Goal: Transaction & Acquisition: Purchase product/service

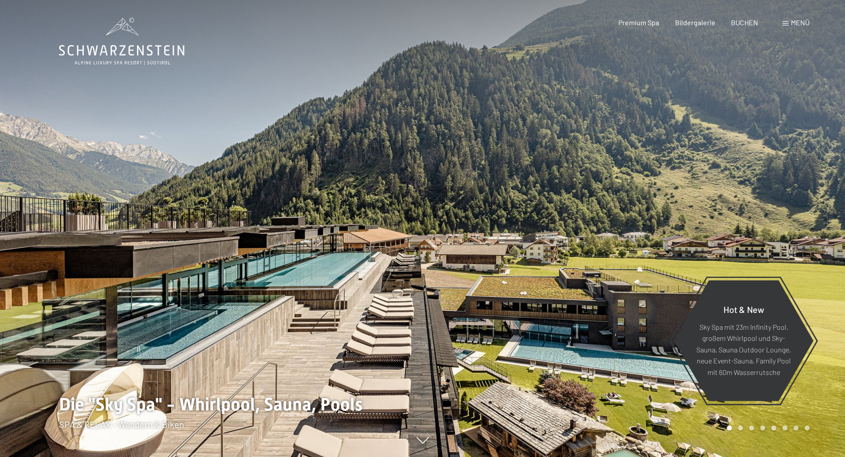
click at [650, 26] on div "Premium Spa" at bounding box center [638, 23] width 41 height 10
click at [642, 19] on span "Premium Spa" at bounding box center [638, 21] width 41 height 8
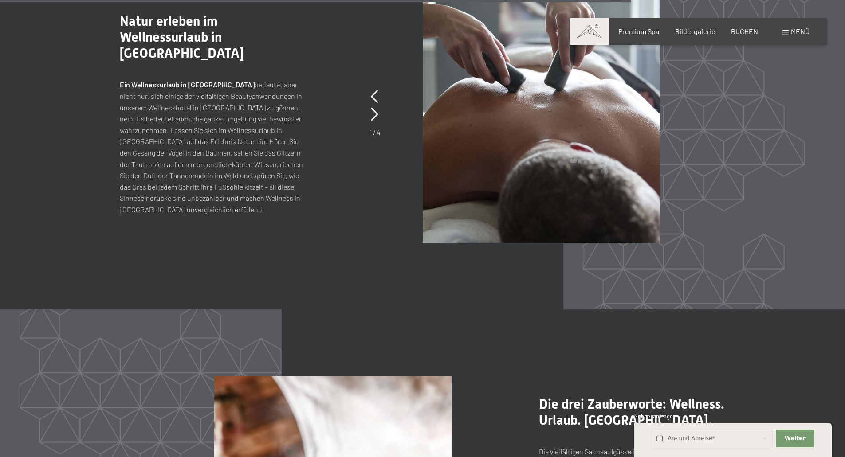
scroll to position [4492, 0]
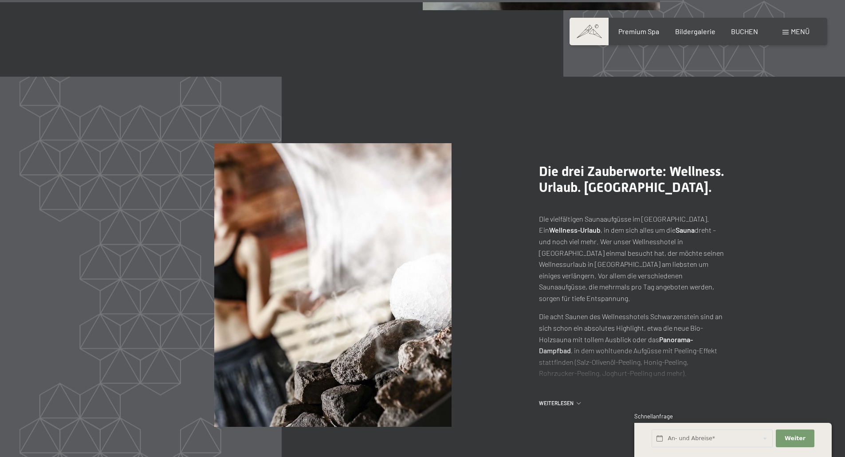
click at [800, 32] on span "Menü" at bounding box center [800, 31] width 19 height 8
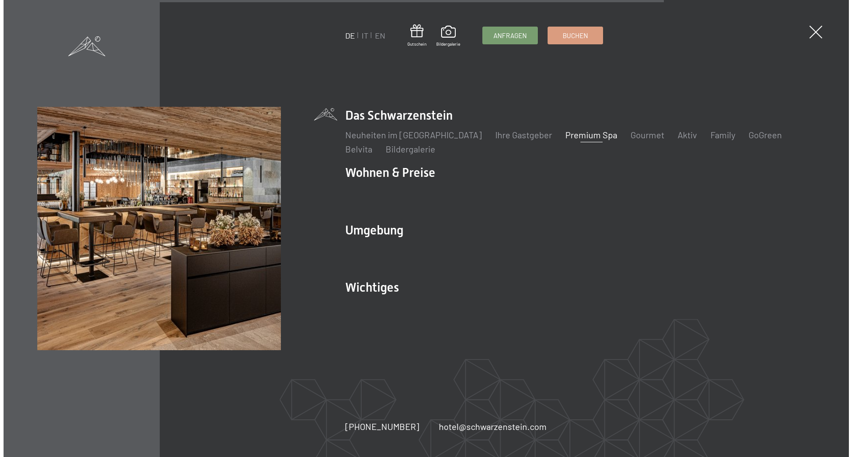
scroll to position [4504, 0]
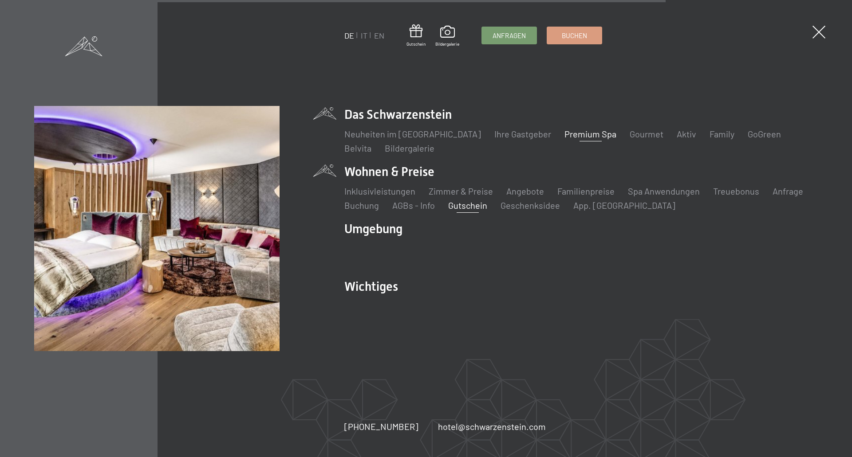
click at [463, 206] on link "Gutschein" at bounding box center [467, 205] width 39 height 11
click at [468, 201] on link "Gutschein" at bounding box center [467, 205] width 39 height 11
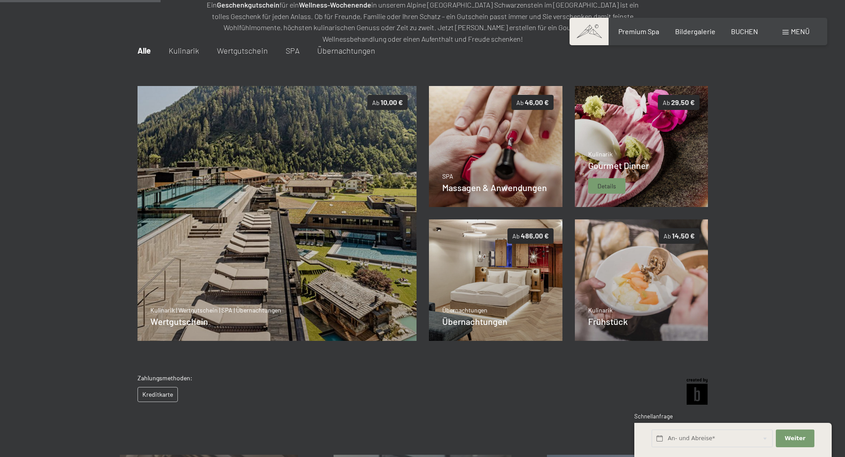
click at [640, 172] on div "Kulinarik Gourmet Dinner Details" at bounding box center [618, 172] width 61 height 44
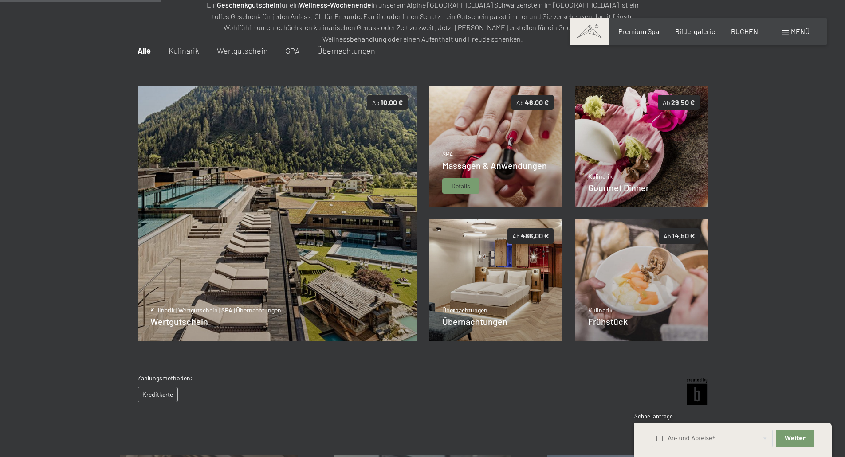
click at [523, 168] on span "Massagen & Anwendungen" at bounding box center [494, 165] width 105 height 11
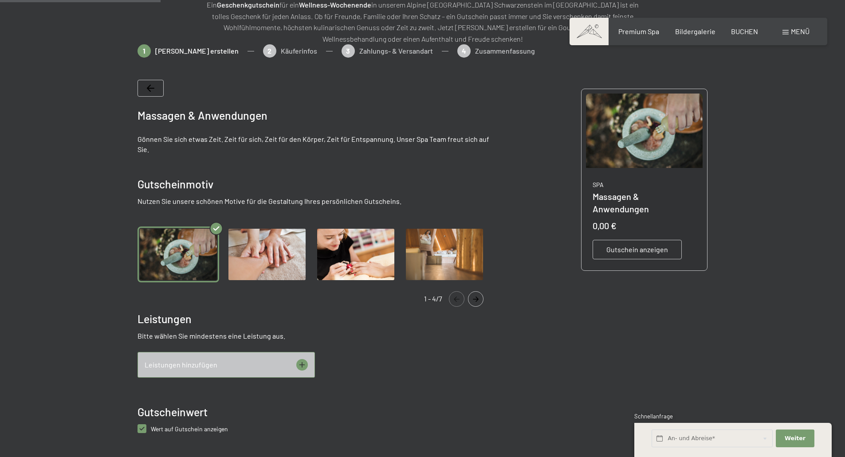
click at [261, 244] on img "Gallery" at bounding box center [267, 255] width 82 height 56
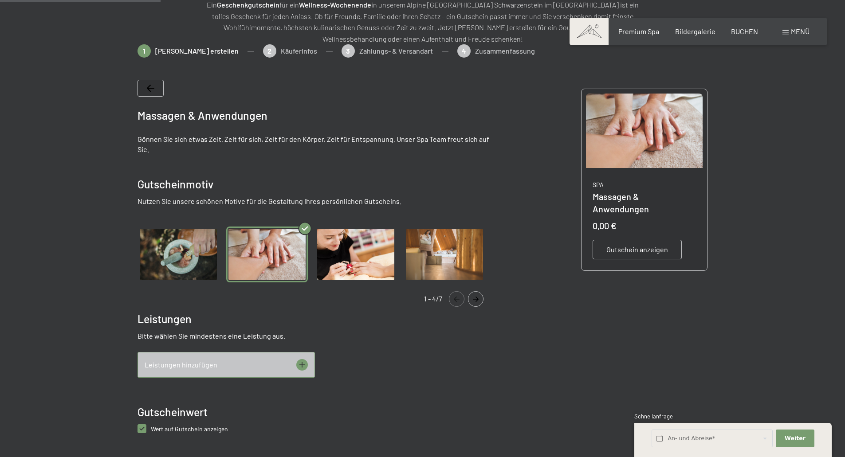
click at [363, 264] on img "Gallery" at bounding box center [356, 255] width 82 height 56
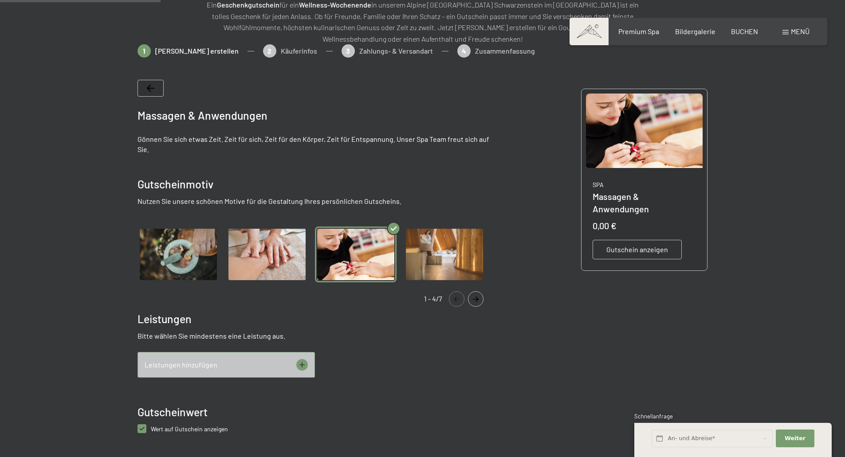
click at [650, 244] on div "Gutschein anzeigen" at bounding box center [637, 250] width 89 height 20
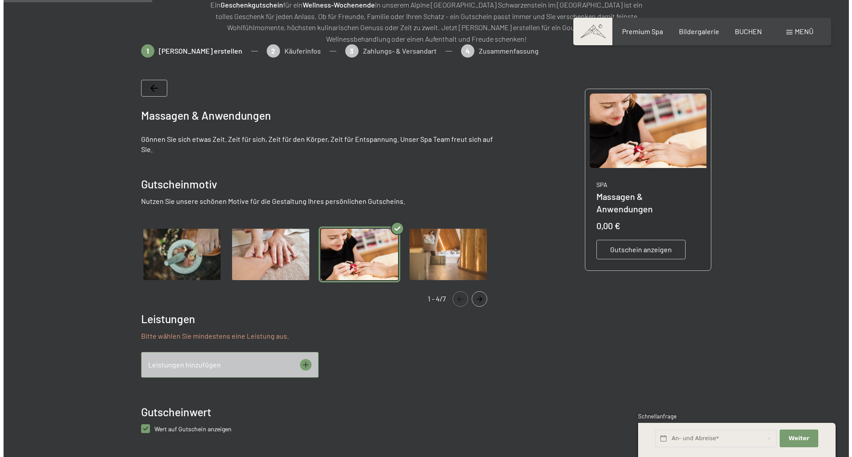
scroll to position [173, 0]
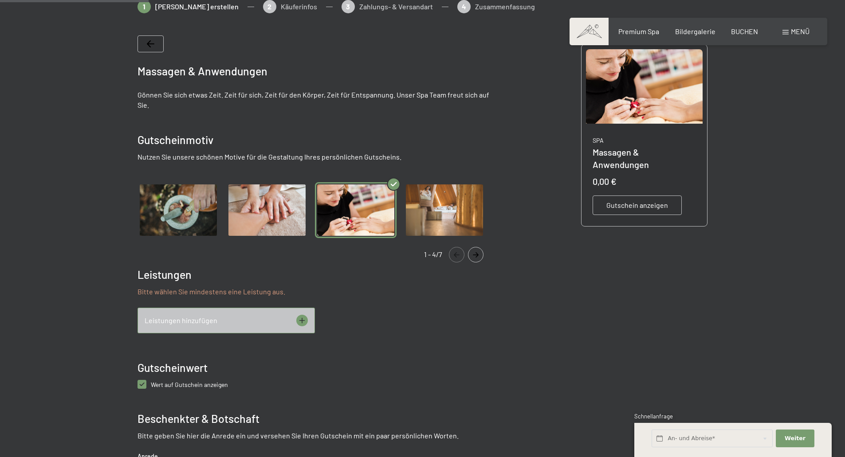
click at [300, 319] on icon at bounding box center [302, 321] width 12 height 12
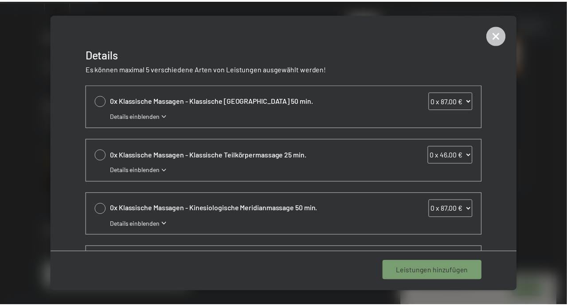
scroll to position [22, 0]
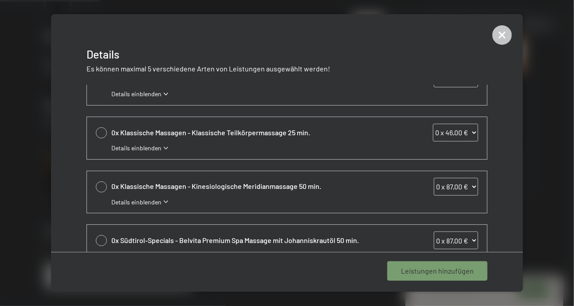
click at [102, 128] on div at bounding box center [101, 132] width 11 height 11
select select "1"
click at [438, 275] on span "1 Leistung hinzufügen" at bounding box center [439, 271] width 69 height 10
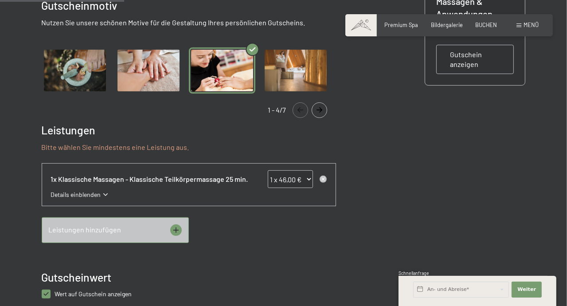
scroll to position [295, 0]
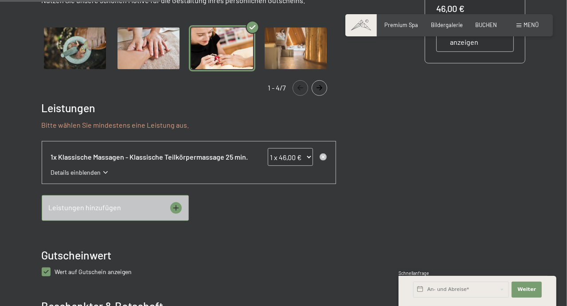
click at [103, 173] on icon at bounding box center [105, 172] width 4 height 3
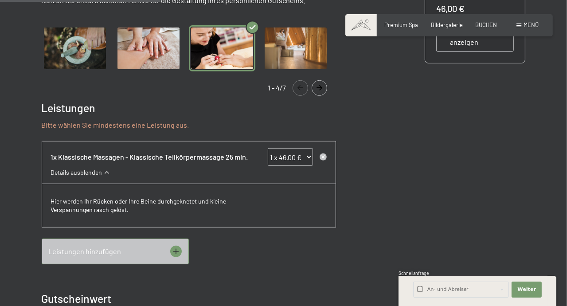
click at [103, 173] on div "Details ausblenden" at bounding box center [189, 172] width 276 height 9
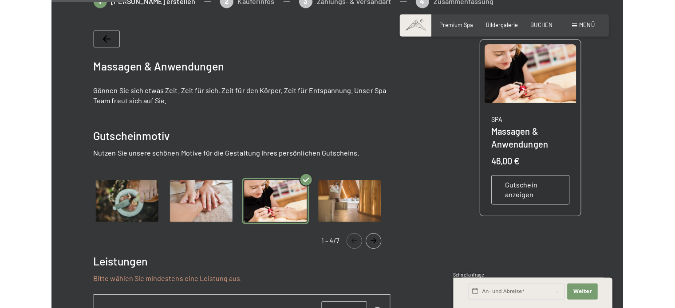
scroll to position [188, 0]
